Goal: Information Seeking & Learning: Learn about a topic

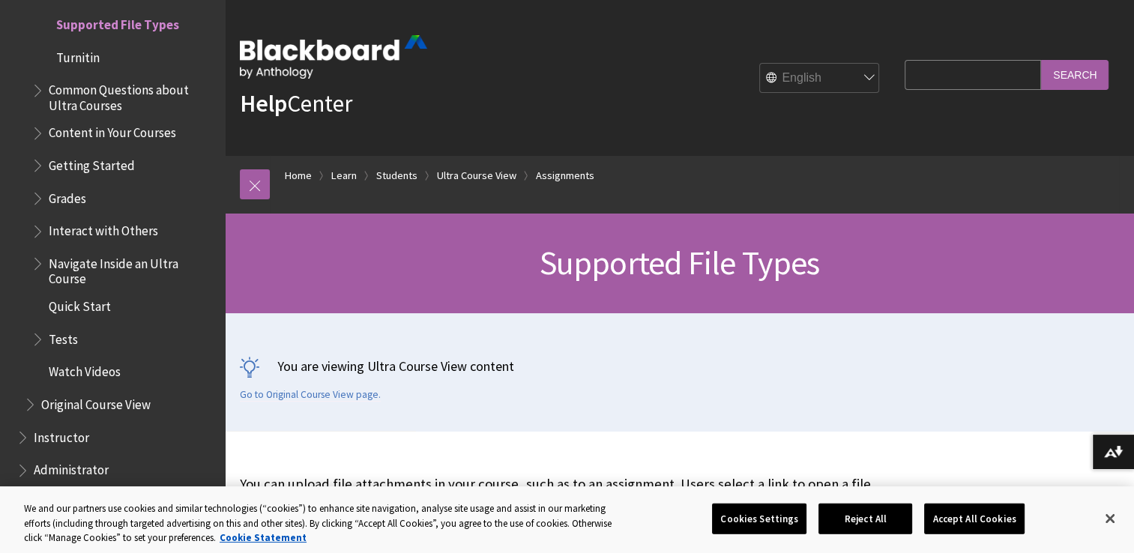
click at [101, 105] on span "Common Questions about Ultra Courses" at bounding box center [132, 95] width 166 height 35
click at [98, 380] on span "Watch Videos" at bounding box center [85, 370] width 72 height 20
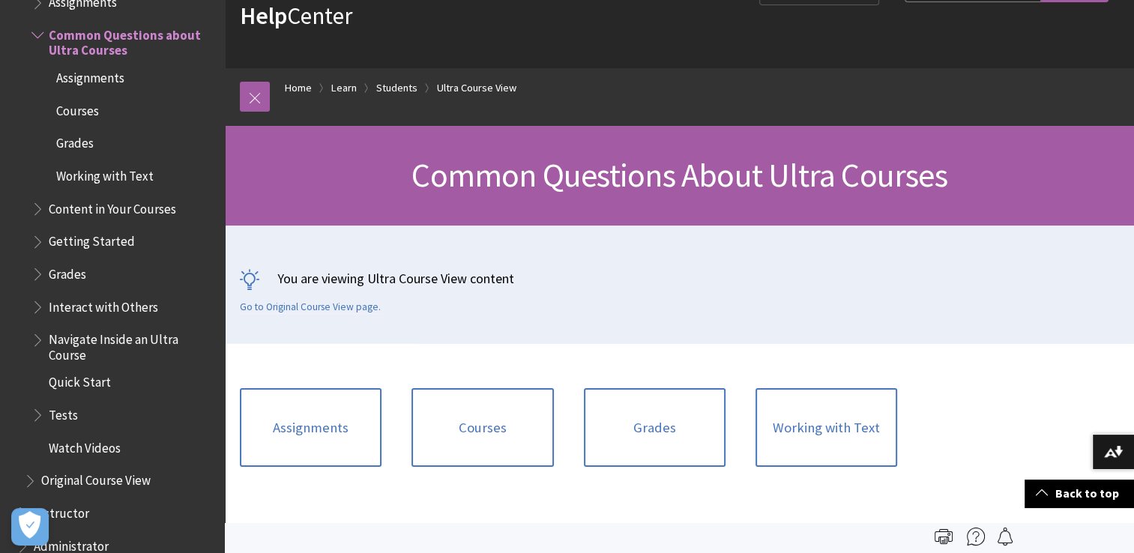
scroll to position [25, 0]
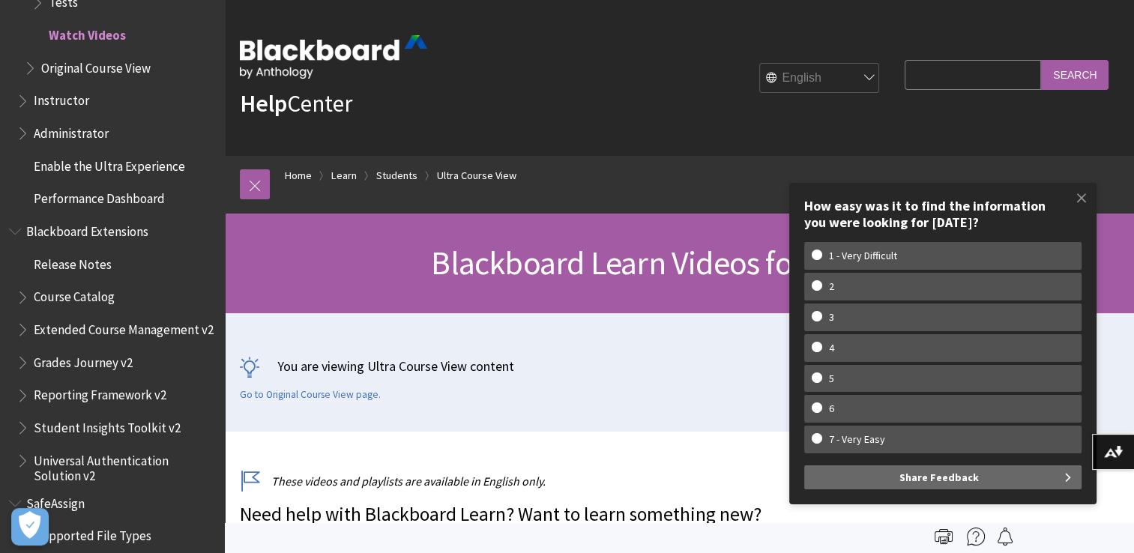
click at [91, 70] on span "Original Course View" at bounding box center [95, 65] width 109 height 20
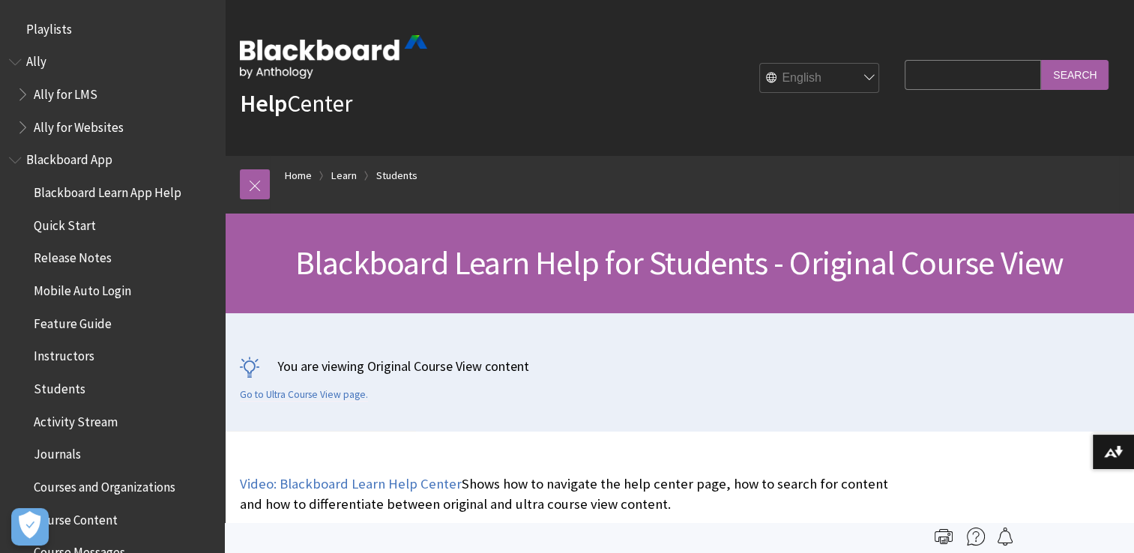
scroll to position [1771, 0]
